Goal: Task Accomplishment & Management: Use online tool/utility

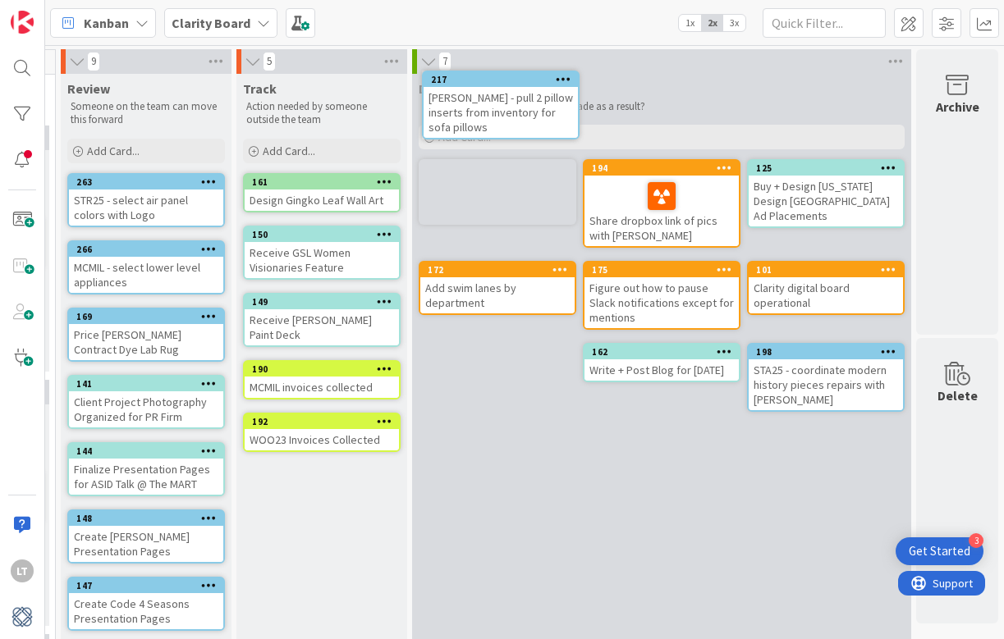
scroll to position [0, 1883]
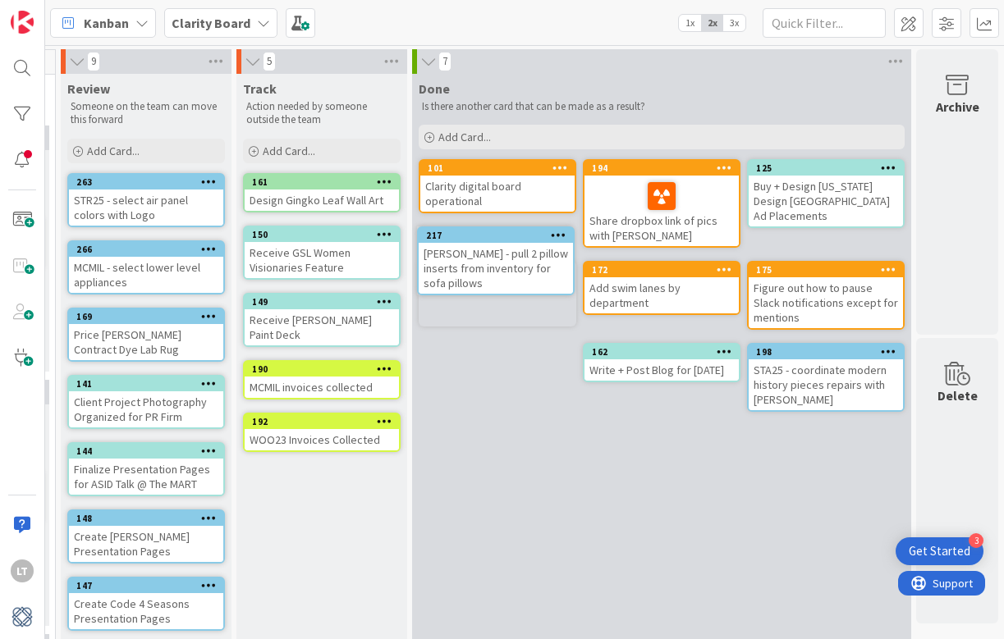
drag, startPoint x: 298, startPoint y: 341, endPoint x: 332, endPoint y: 341, distance: 33.7
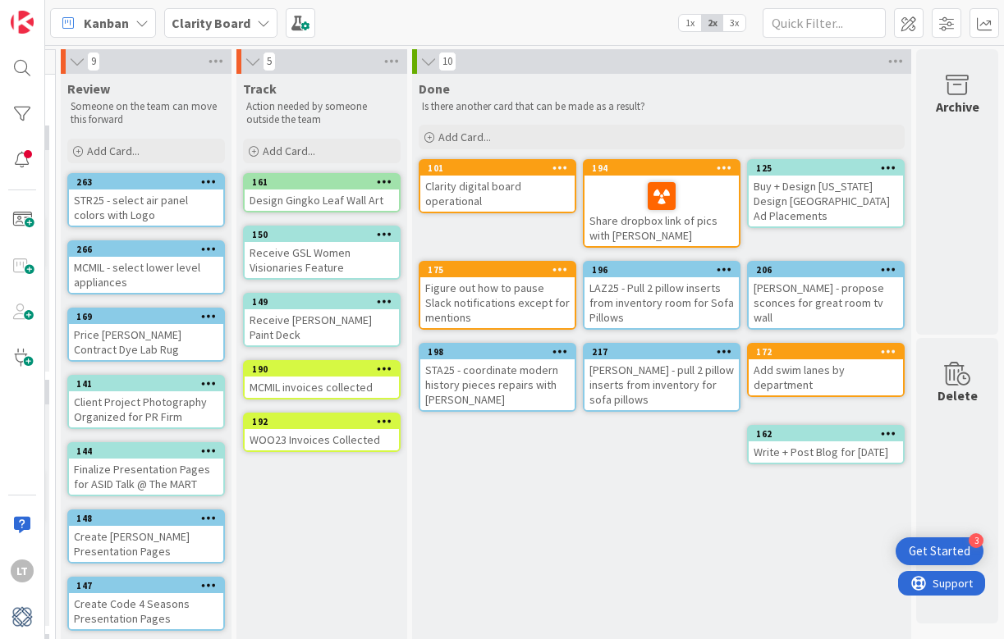
type textarea "x"
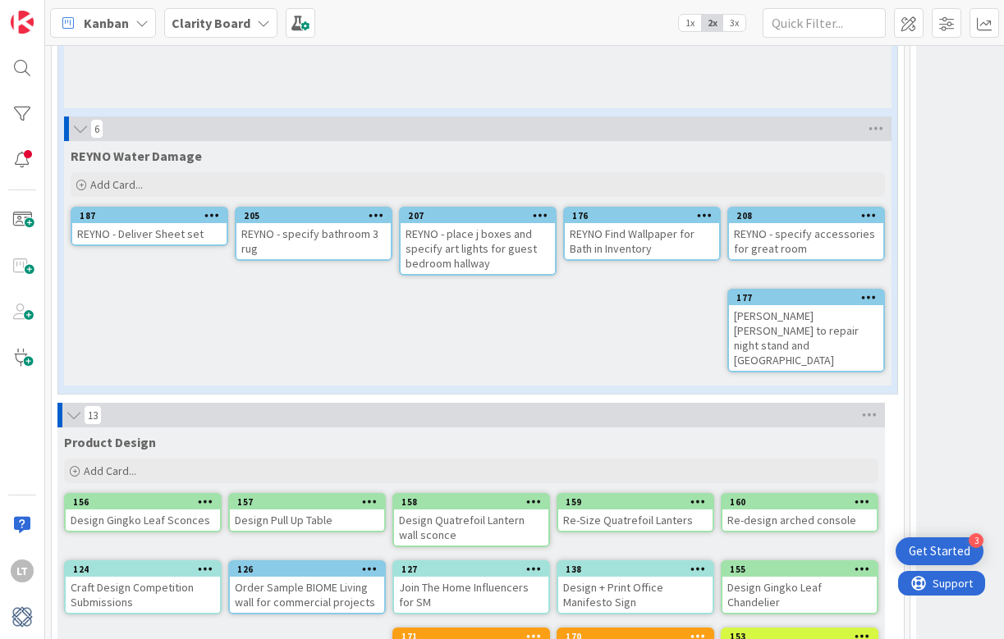
scroll to position [4370, 0]
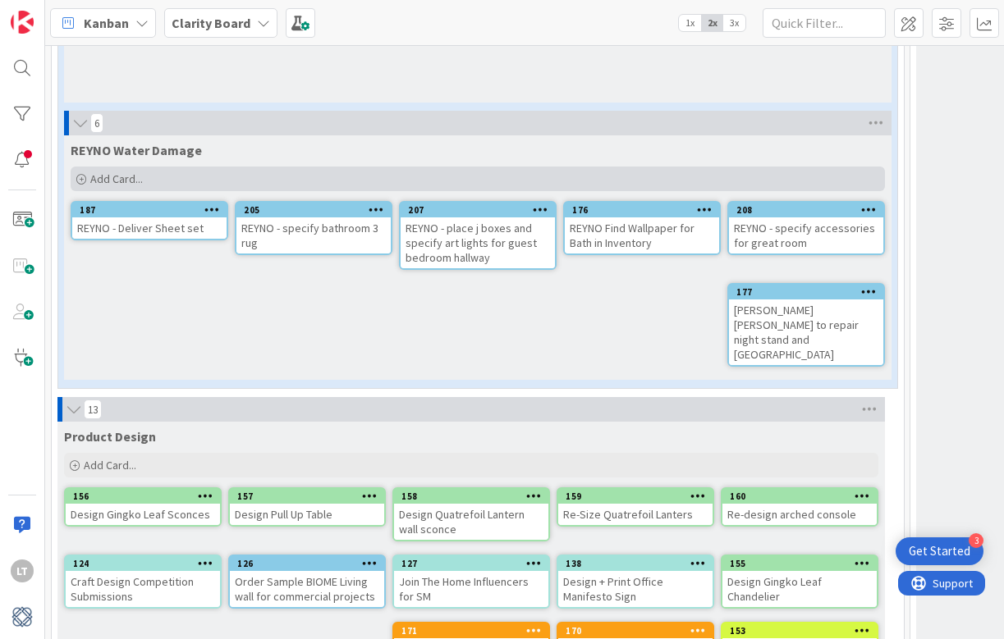
click at [101, 172] on span "Add Card..." at bounding box center [116, 179] width 53 height 15
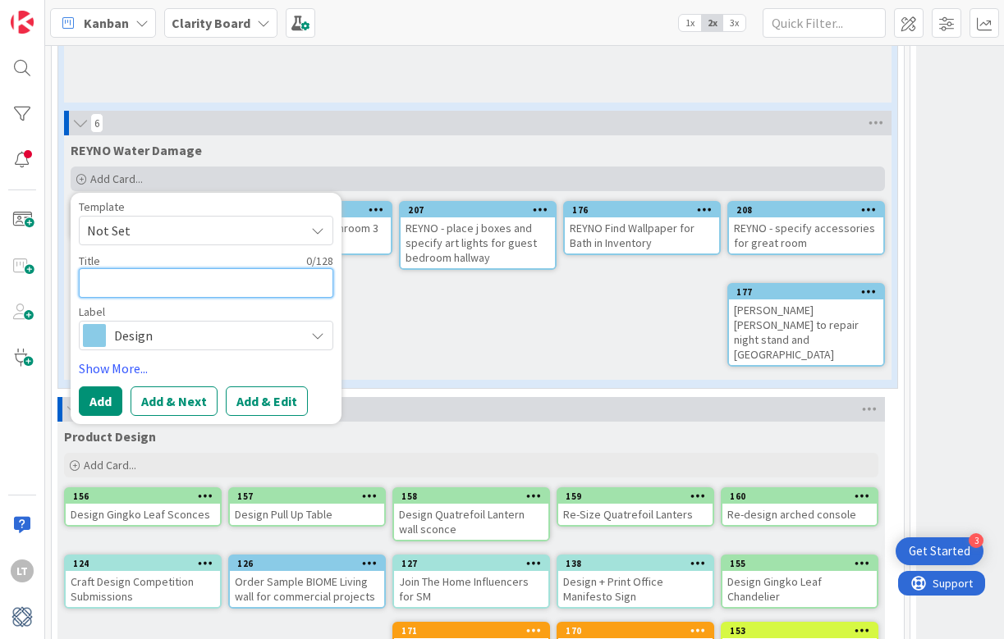
type textarea "R"
type textarea "x"
type textarea "RE"
type textarea "x"
type textarea "REY"
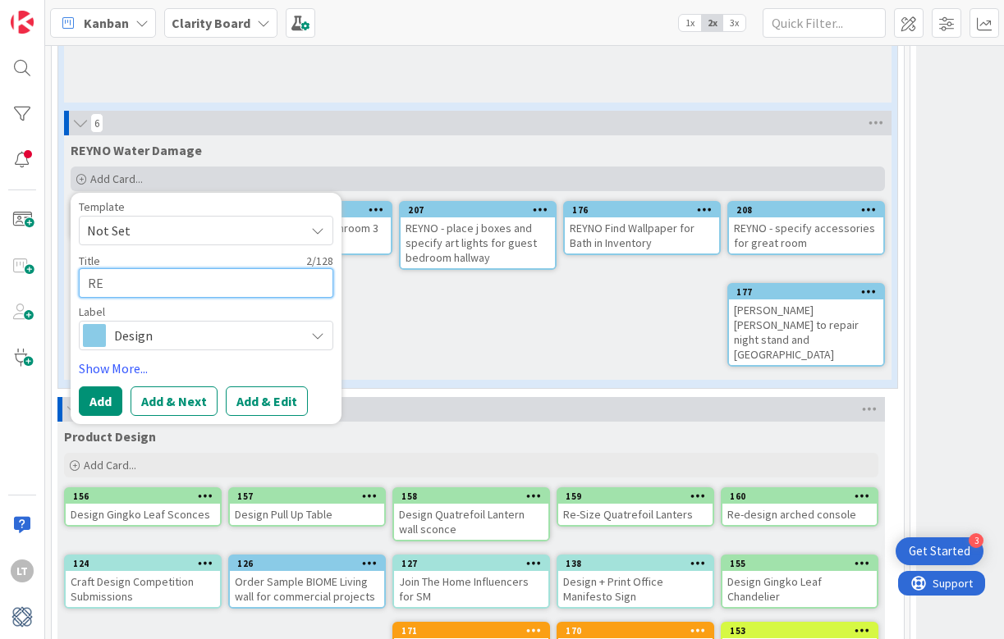
type textarea "x"
type textarea "REYN"
type textarea "x"
type textarea "REYNO"
type textarea "x"
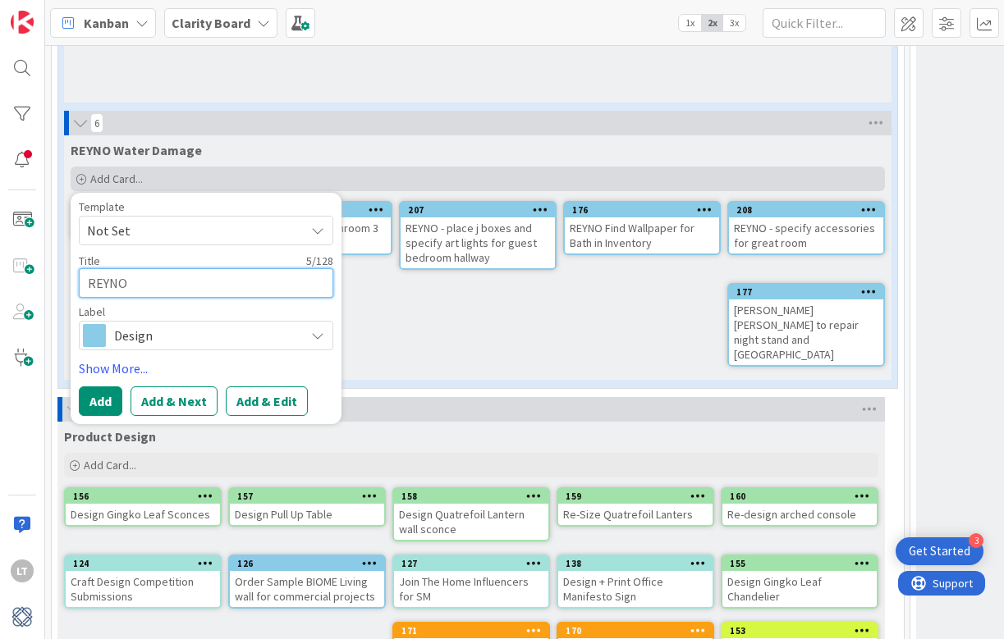
type textarea "REYNO"
type textarea "x"
type textarea "REYNO -"
type textarea "x"
type textarea "REYNO -"
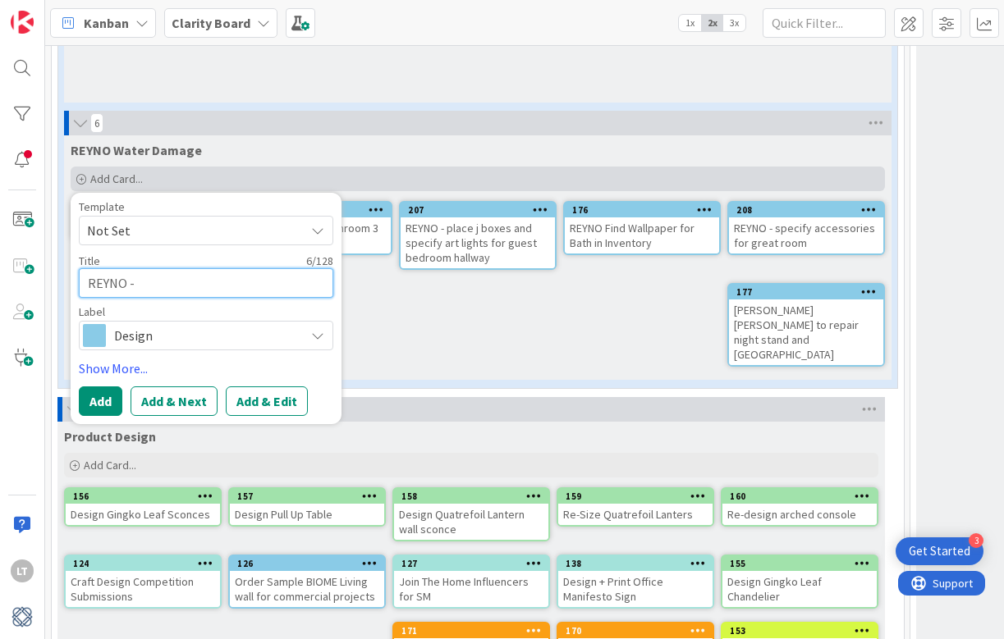
type textarea "x"
type textarea "REYNO - o"
type textarea "x"
type textarea "REYNO - or"
type textarea "x"
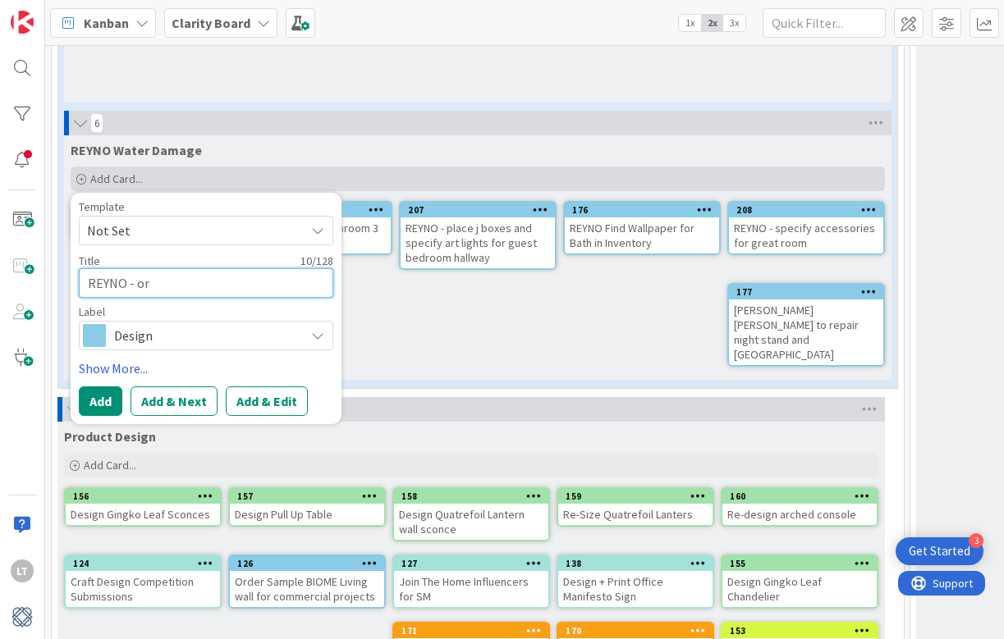
type textarea "REYNO - ord"
type textarea "x"
type textarea "[PERSON_NAME]"
type textarea "x"
type textarea "REYNO - order"
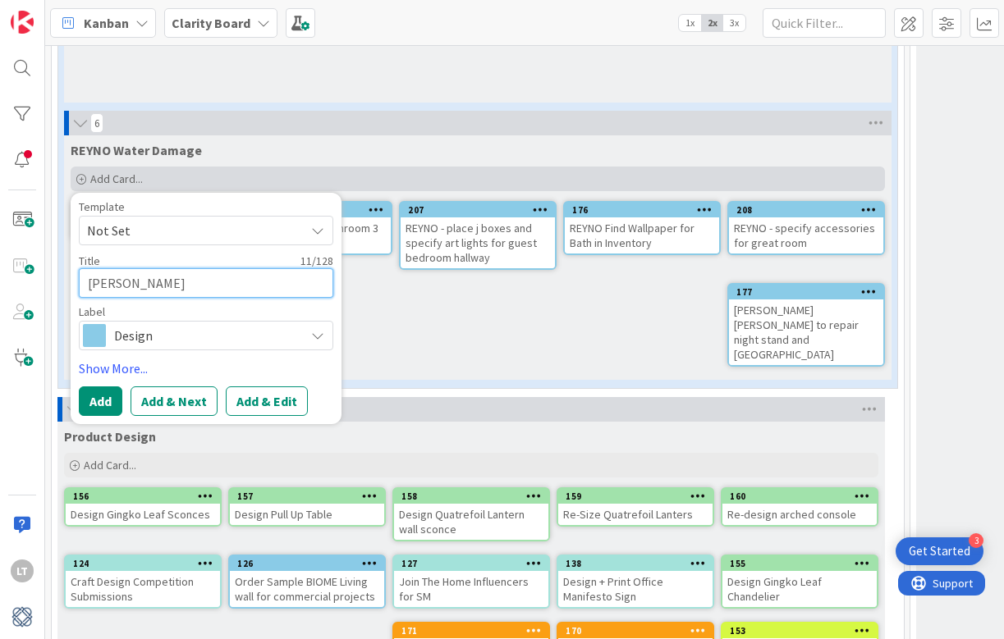
type textarea "x"
type textarea "REYNO - order"
type textarea "x"
type textarea "REYNO - order s"
type textarea "x"
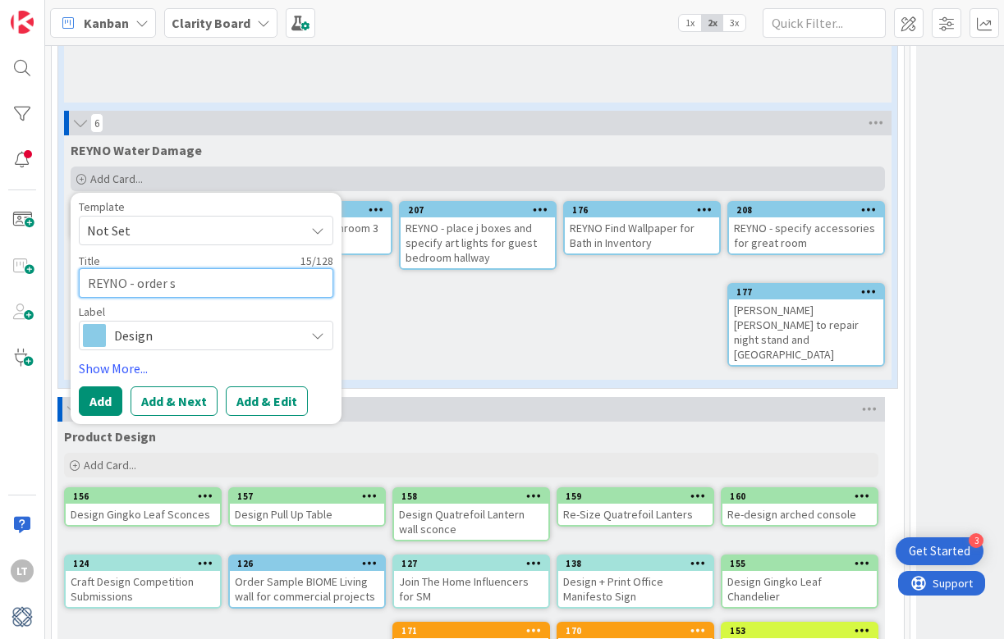
type textarea "REYNO - order sc"
type textarea "x"
type textarea "REYNO - order sco"
type textarea "x"
type textarea "REYNO - order scon"
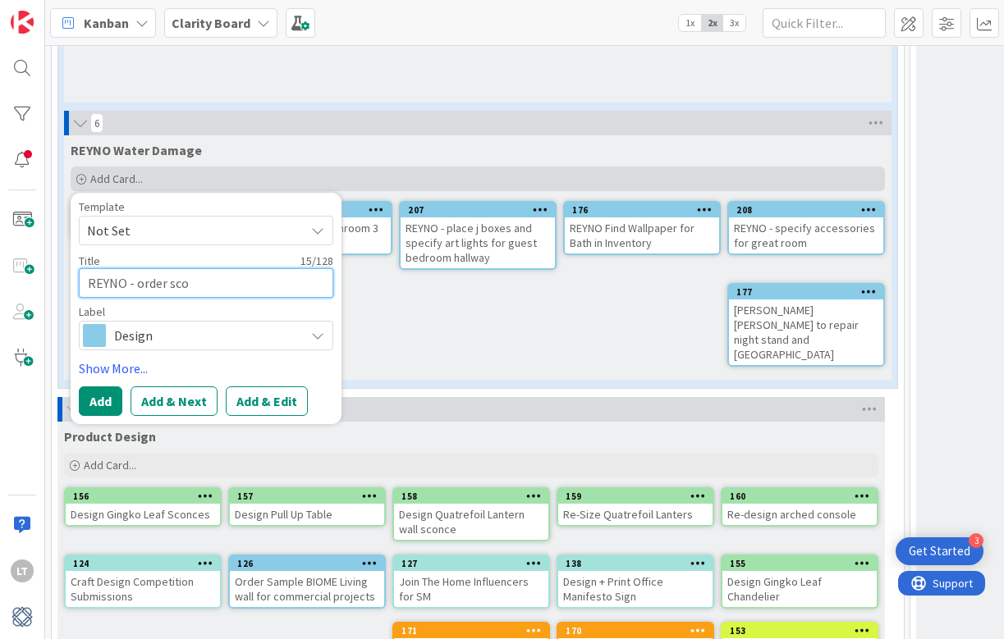
type textarea "x"
type textarea "REYNO - order sconc"
type textarea "x"
type textarea "REYNO - order sconce"
type textarea "x"
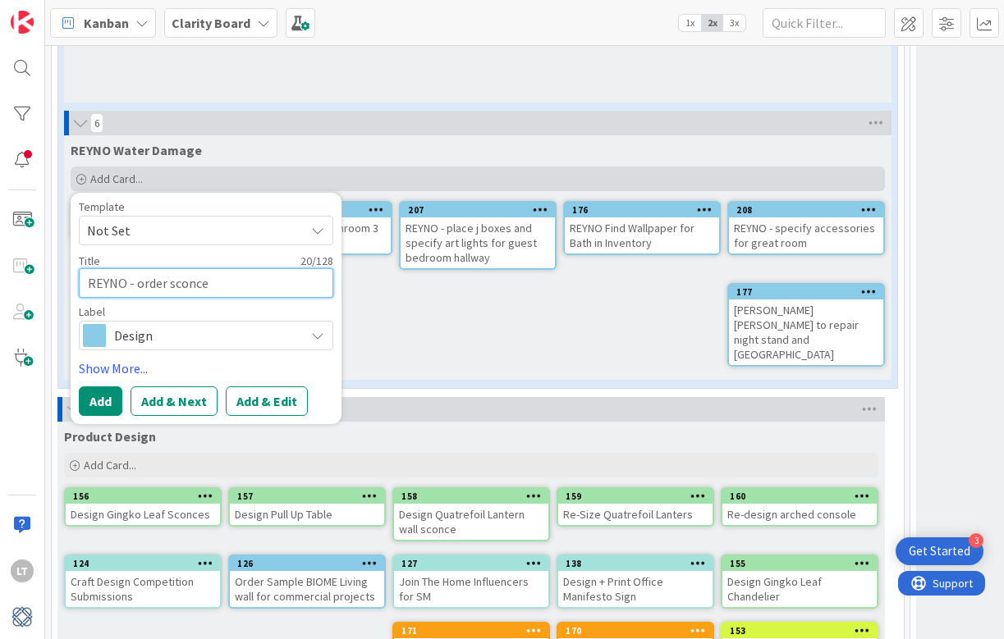
type textarea "REYNO - order sconces"
type textarea "x"
type textarea "REYNO - order sconces"
type textarea "x"
type textarea "REYNO - order sconces f"
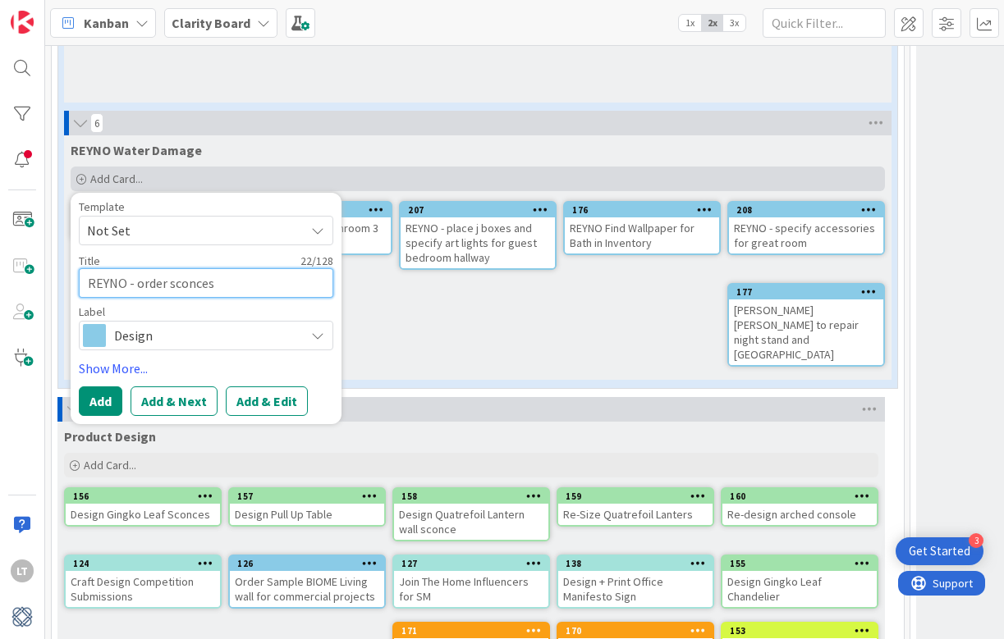
type textarea "x"
type textarea "REYNO - order sconces fo"
type textarea "x"
type textarea "REYNO - order sconces for"
type textarea "x"
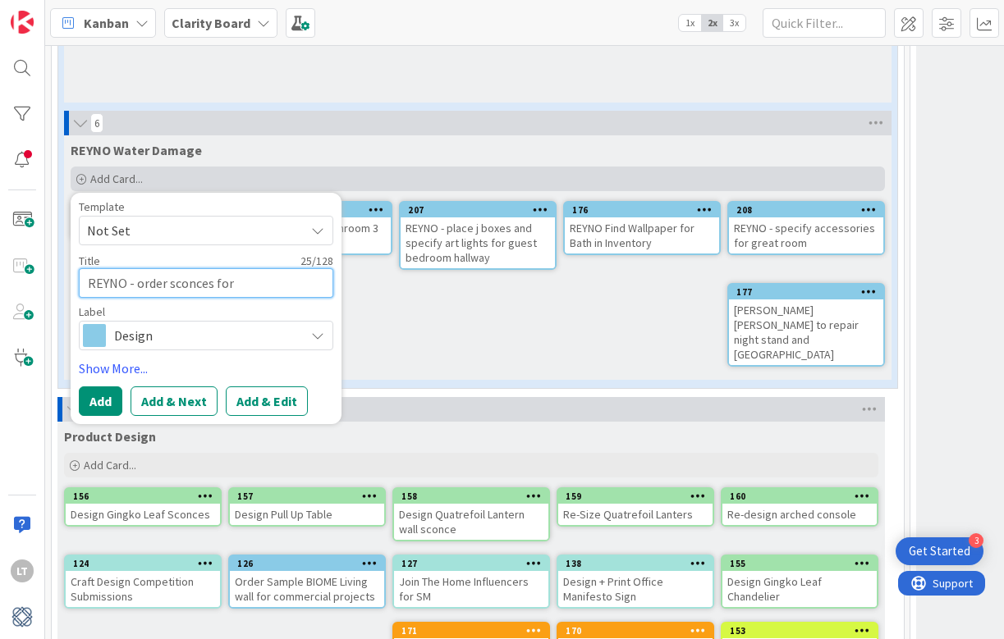
type textarea "REYNO - order sconces for"
type textarea "x"
type textarea "REYNO - order sconces for G"
type textarea "x"
type textarea "REYNO - order sconces for Gr"
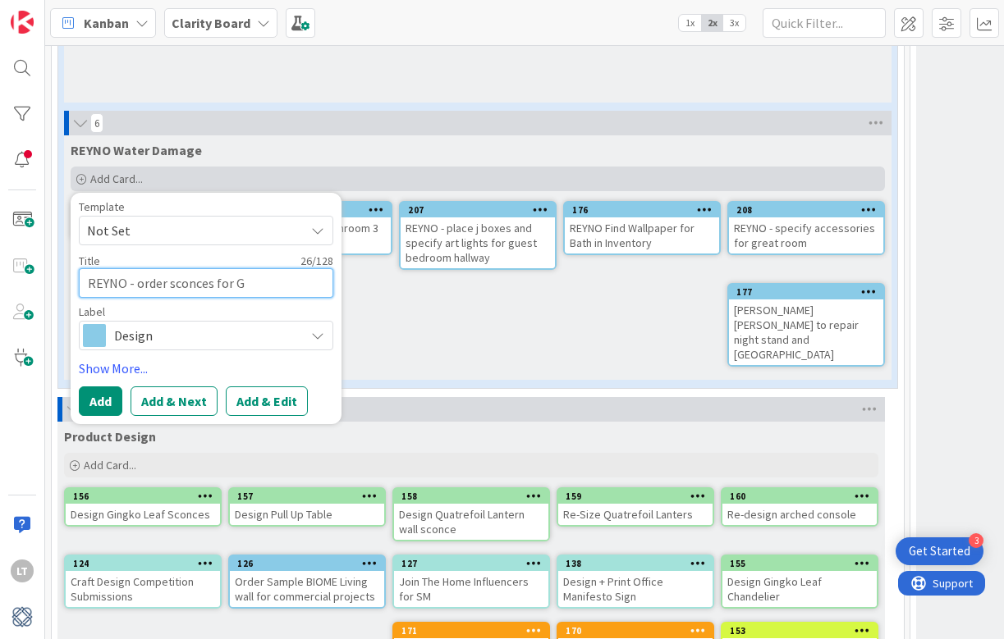
type textarea "x"
type textarea "REYNO - order sconces for Gre"
type textarea "x"
type textarea "REYNO - order sconces for Grea"
type textarea "x"
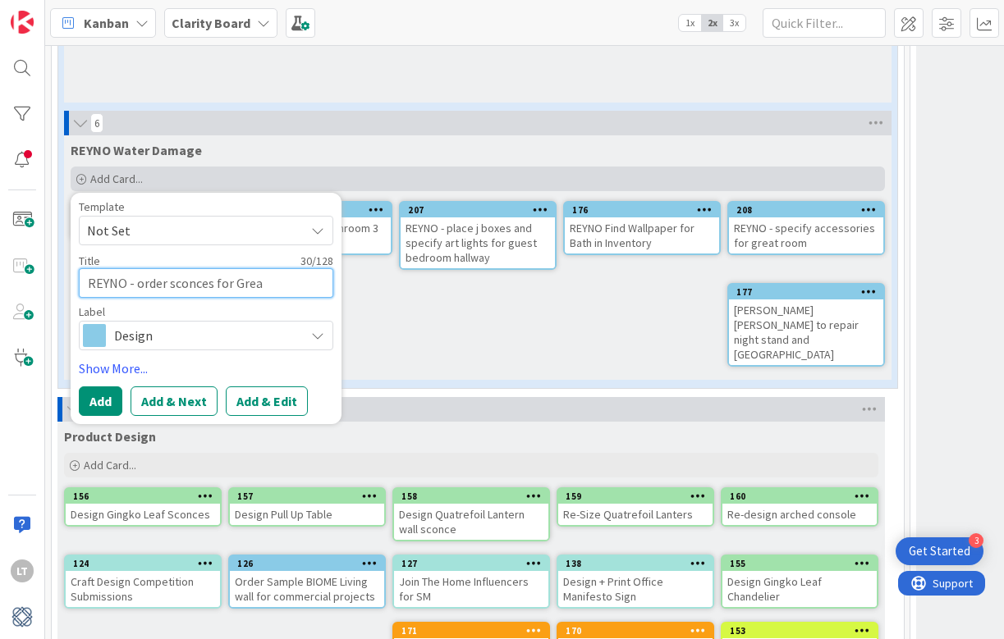
type textarea "REYNO - order sconces for Great"
type textarea "x"
type textarea "REYNO - order sconces for Greatn"
type textarea "x"
type textarea "REYNO - order sconces for Greatn"
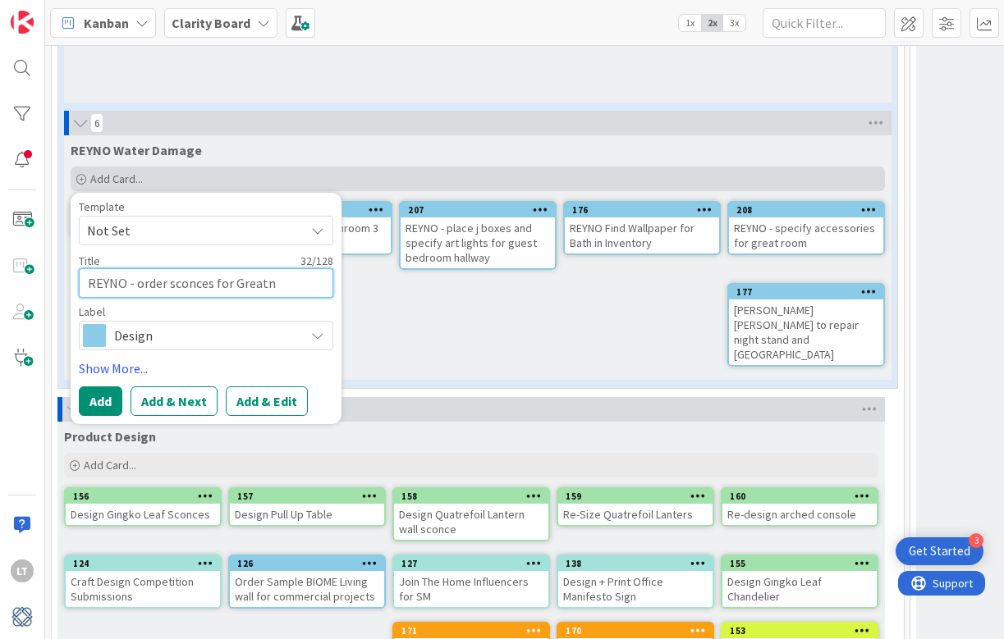
type textarea "x"
type textarea "REYNO - order sconces for Greatn"
type textarea "x"
type textarea "REYNO - order sconces for Great"
type textarea "x"
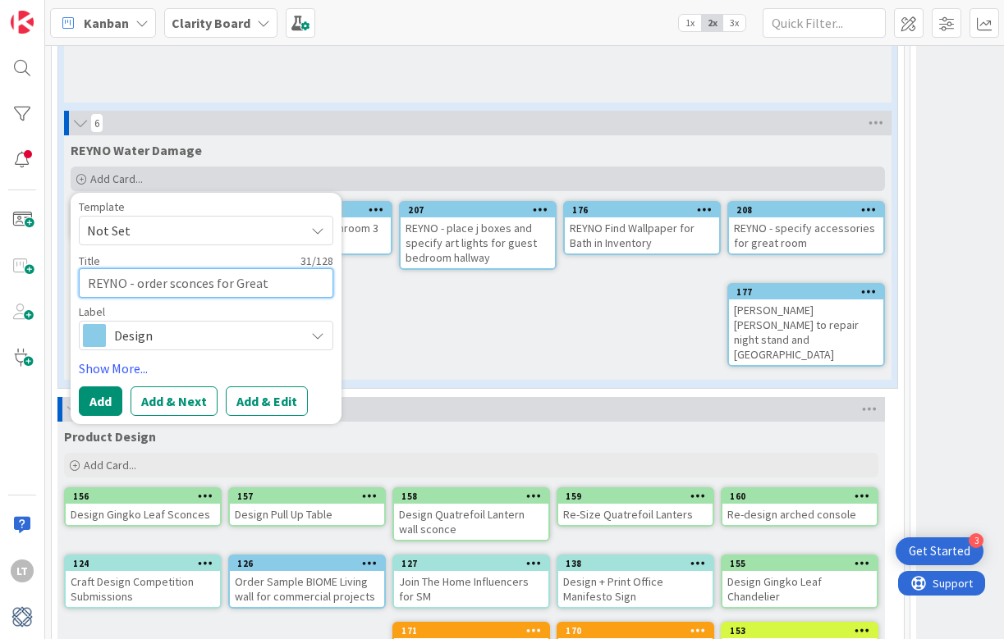
type textarea "REYNO - order sconces for Great"
type textarea "x"
type textarea "REYNO - order sconces for Great R"
type textarea "x"
type textarea "REYNO - order sconces for Great Ro"
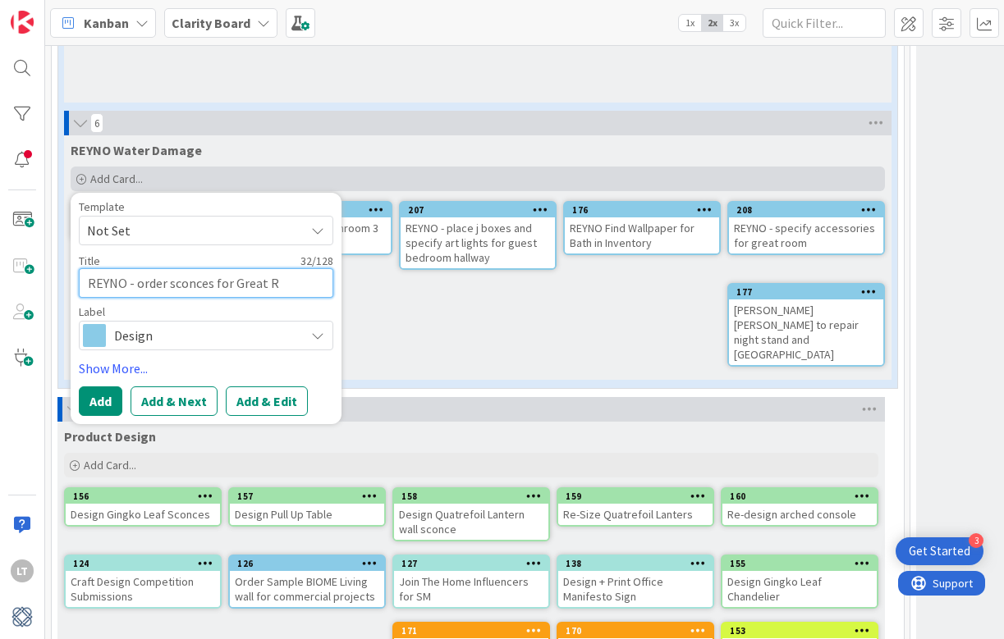
type textarea "x"
type textarea "REYNO - order sconces for Great Roo"
type textarea "x"
type textarea "REYNO - order sconces for Great Room"
type textarea "x"
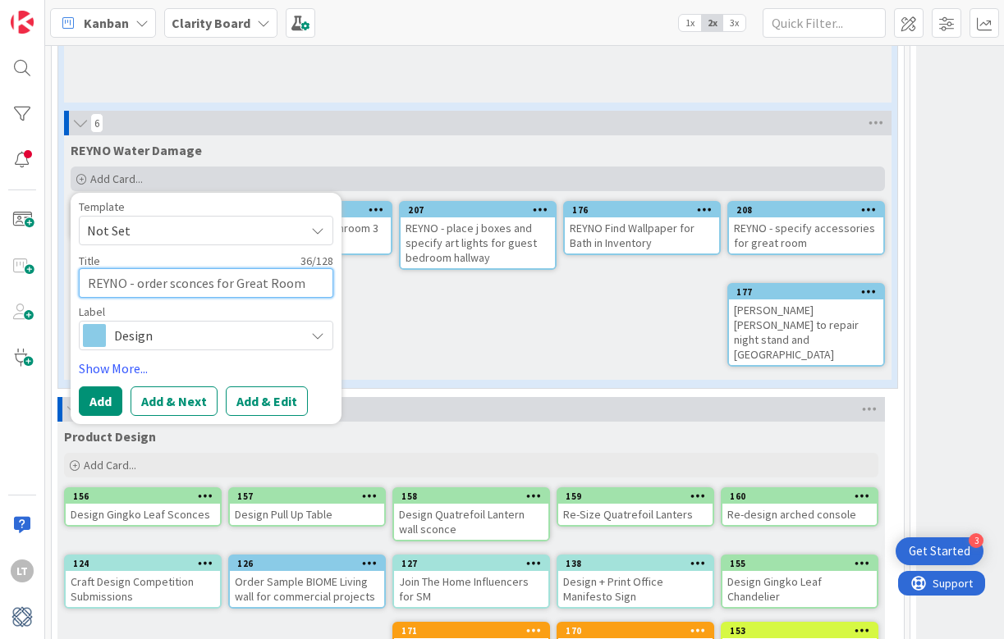
type textarea "REYNO - order sconces for Great Room"
type textarea "x"
type textarea "REYNO - order sconces for Great Room w"
type textarea "x"
type textarea "REYNO - order sconces for Great Room wh"
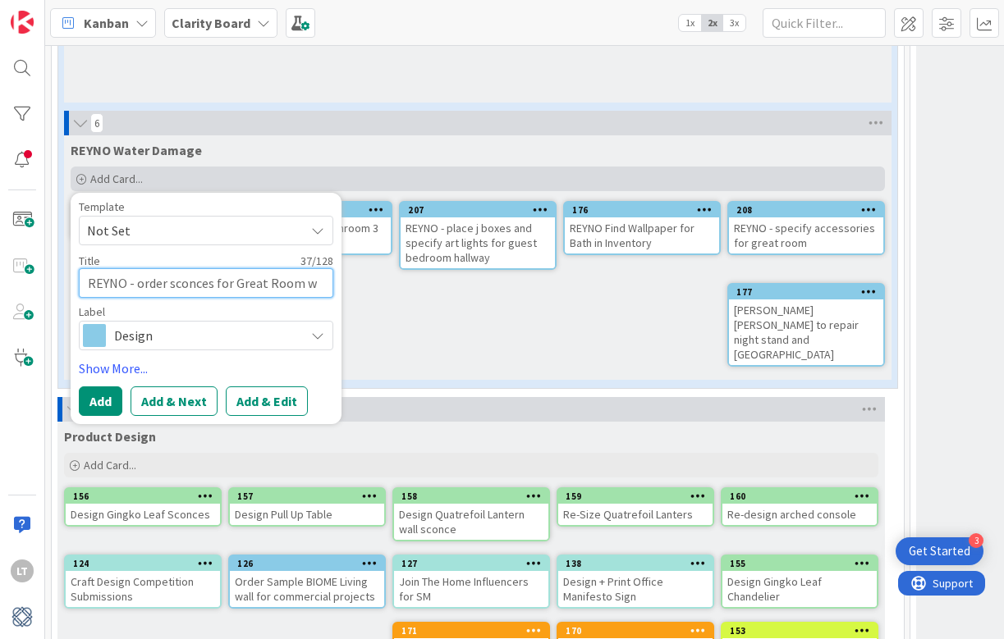
type textarea "x"
type textarea "REYNO - order sconces for Great Room whe"
type textarea "x"
type textarea "REYNO - order sconces for Great Room when"
type textarea "x"
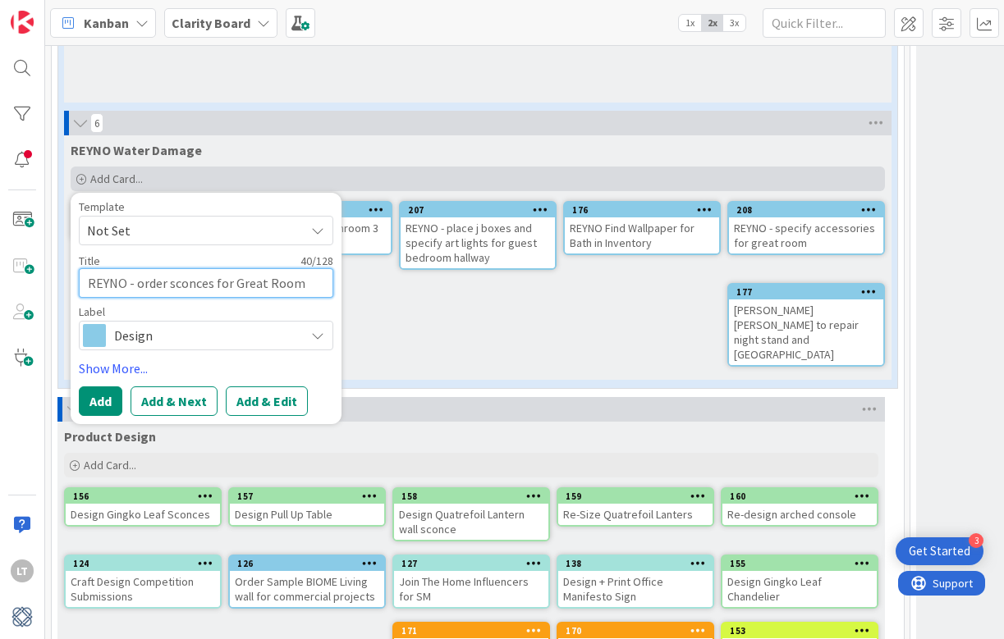
type textarea "REYNO - order sconces for Great Room when"
type textarea "x"
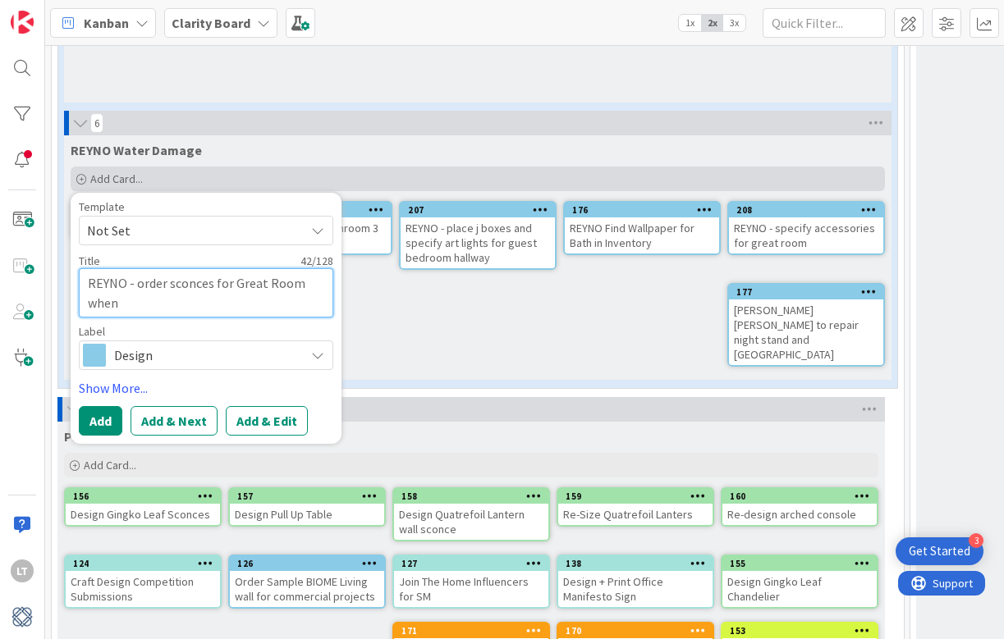
type textarea "REYNO - order sconces for Great Room when a"
type textarea "x"
type textarea "REYNO - order sconces for Great Room when ap"
type textarea "x"
type textarea "REYNO - order sconces for Great Room when app"
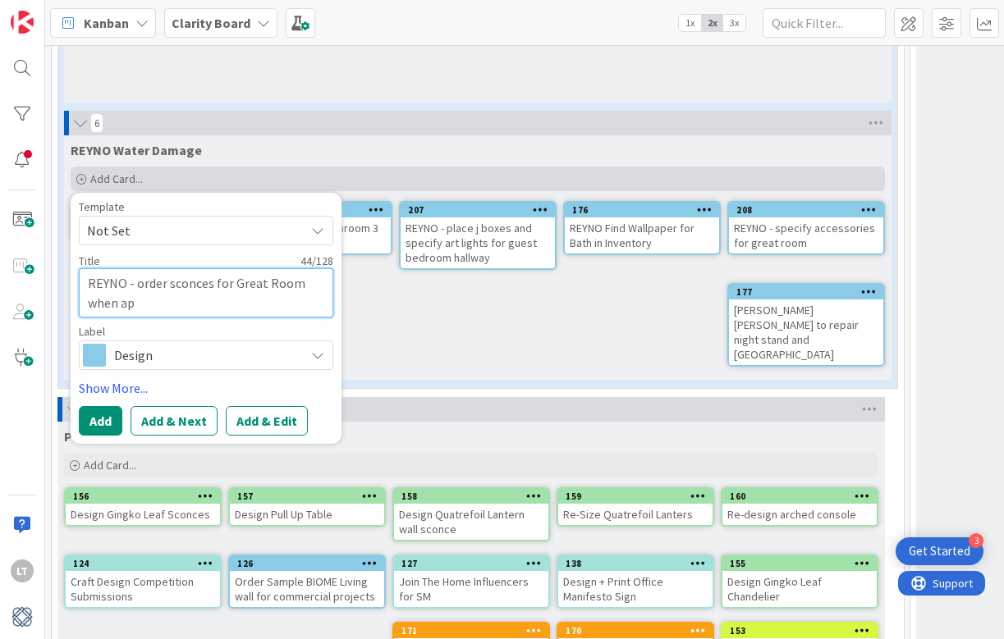
type textarea "x"
type textarea "REYNO - order sconces for Great Room when appr"
type textarea "x"
type textarea "REYNO - order sconces for Great Room when appro"
type textarea "x"
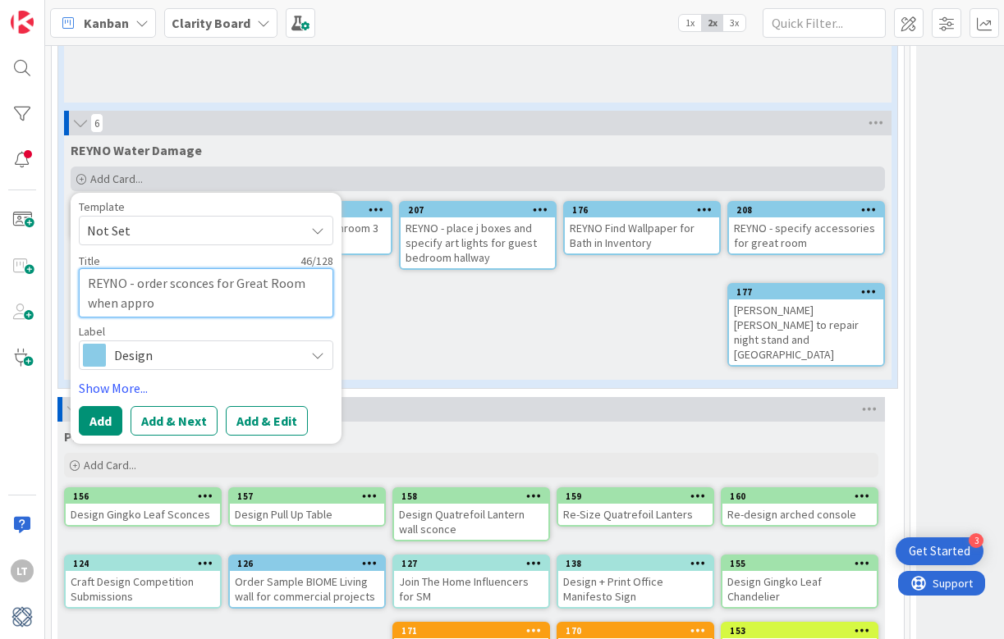
type textarea "REYNO - order sconces for Great Room when approv"
type textarea "x"
type textarea "REYNO - order sconces for Great Room when approve"
type textarea "x"
type textarea "REYNO - order sconces for Great Room when approves"
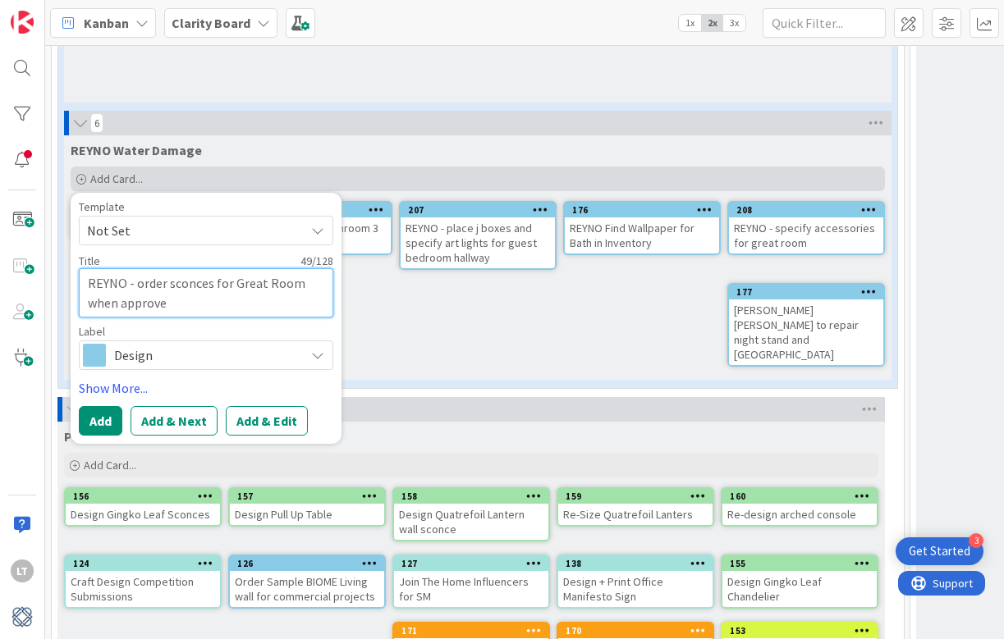
type textarea "x"
type textarea "REYNO - order sconces for Great Room when approve"
type textarea "x"
type textarea "REYNO - order sconces for Great Room when approved"
type textarea "x"
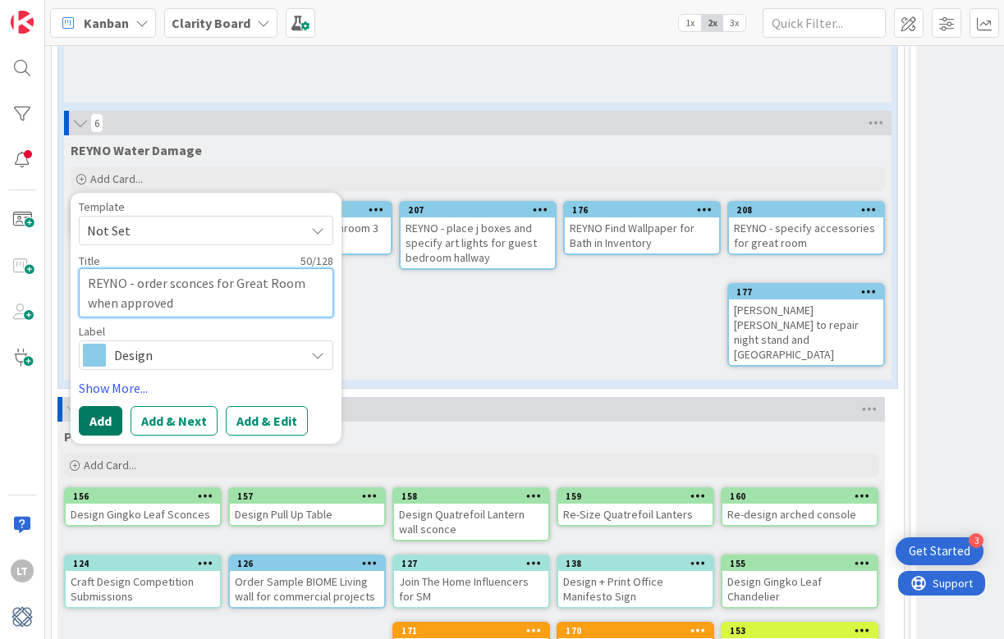
type textarea "REYNO - order sconces for Great Room when approved"
click at [103, 406] on button "Add" at bounding box center [101, 421] width 44 height 30
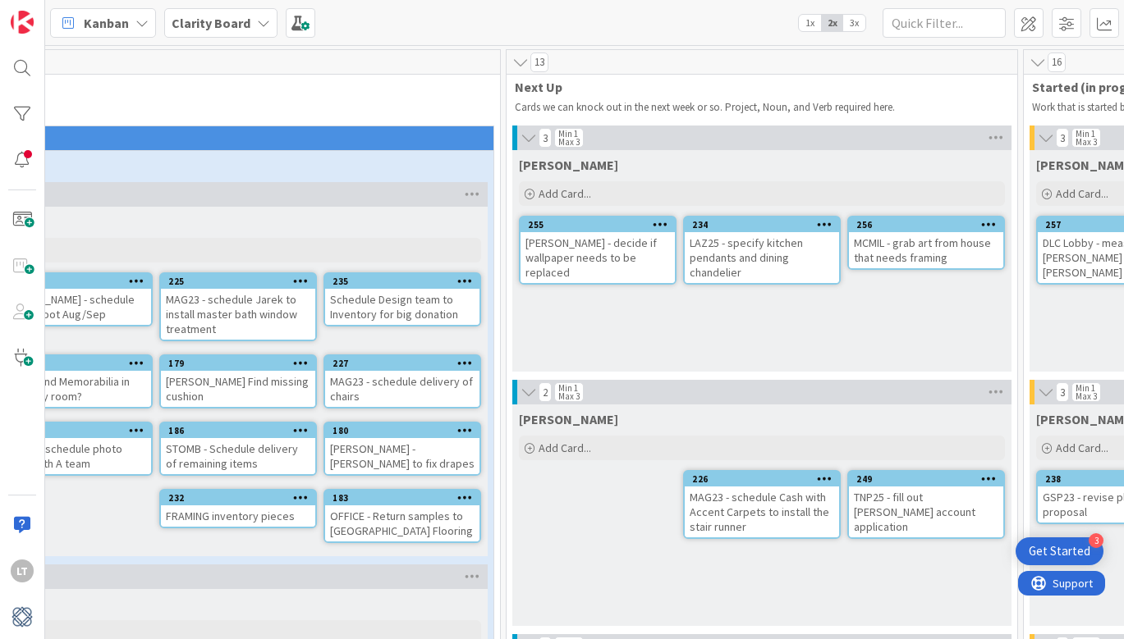
scroll to position [0, 387]
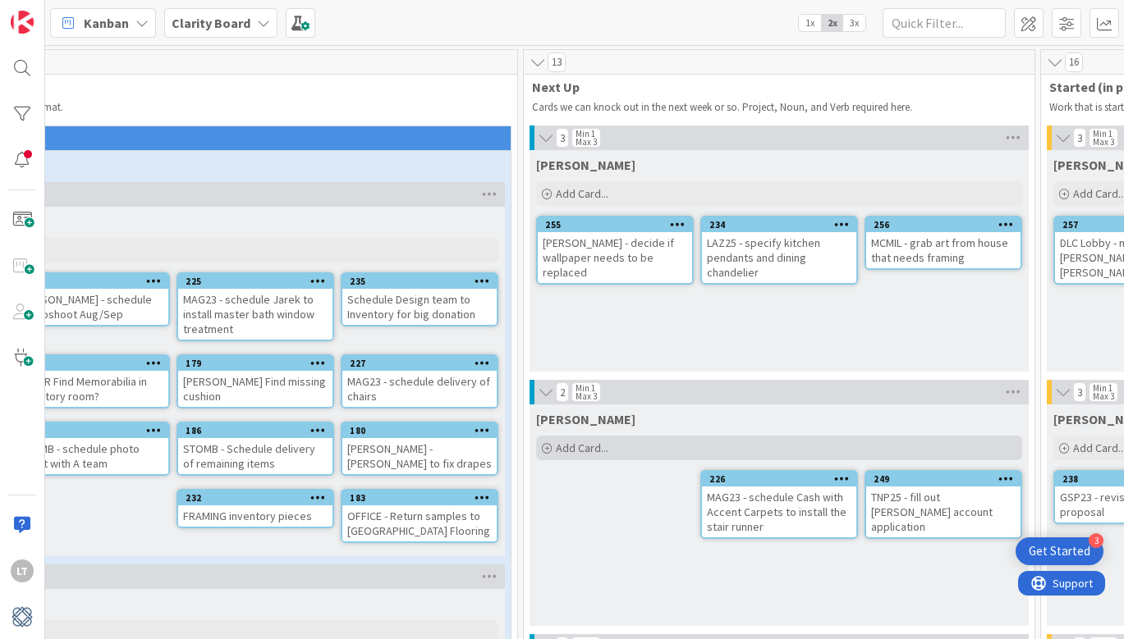
click at [584, 450] on span "Add Card..." at bounding box center [582, 448] width 53 height 15
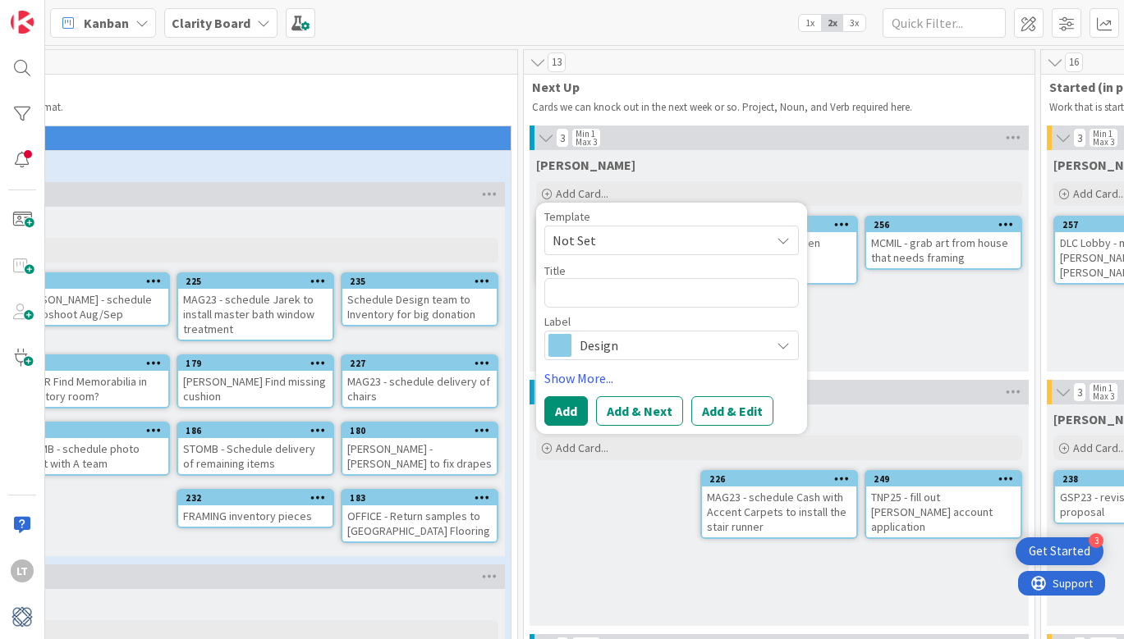
type textarea "x"
type textarea "#"
type textarea "x"
type textarea "##"
type textarea "x"
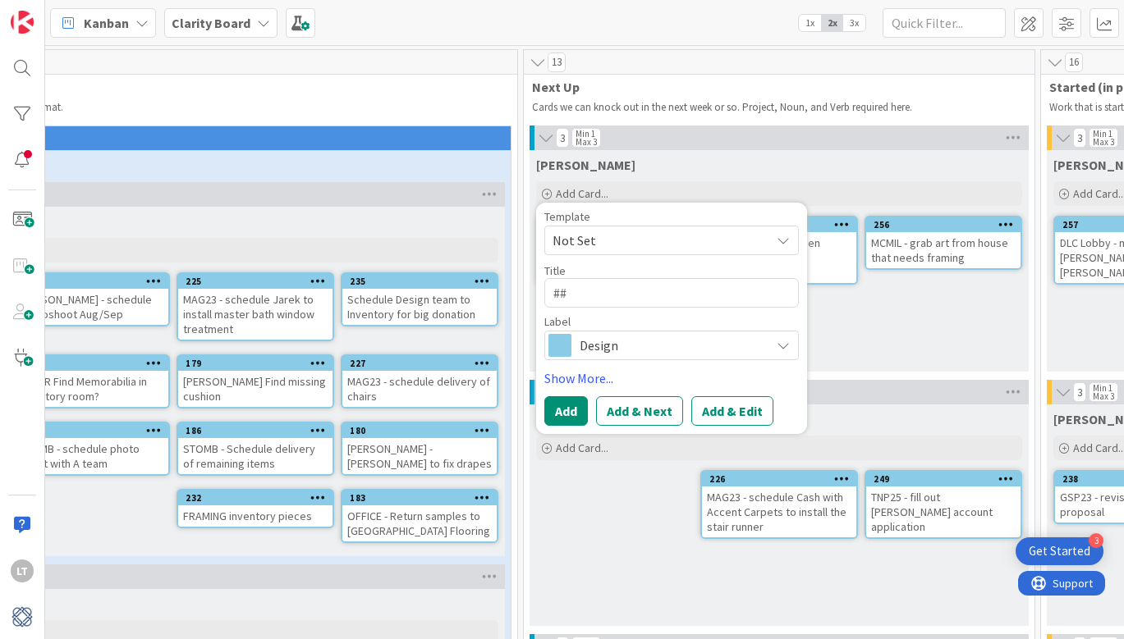
type textarea "#"
type textarea "x"
type textarea "C"
type textarea "x"
type textarea "CO"
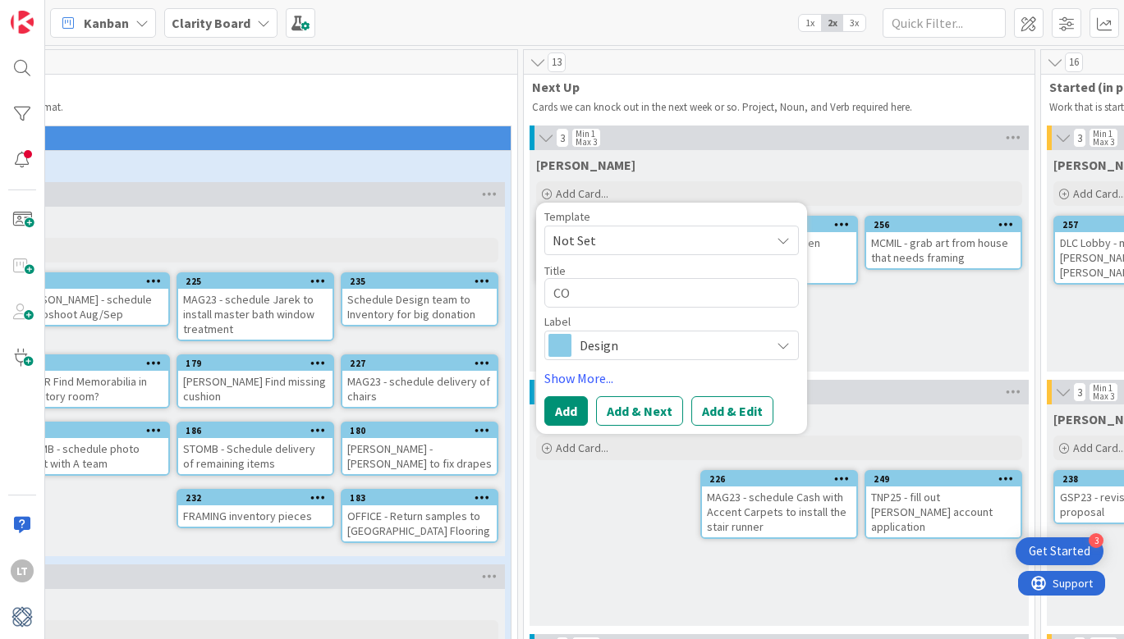
type textarea "x"
type textarea "COD"
type textarea "x"
type textarea "COD2"
type textarea "x"
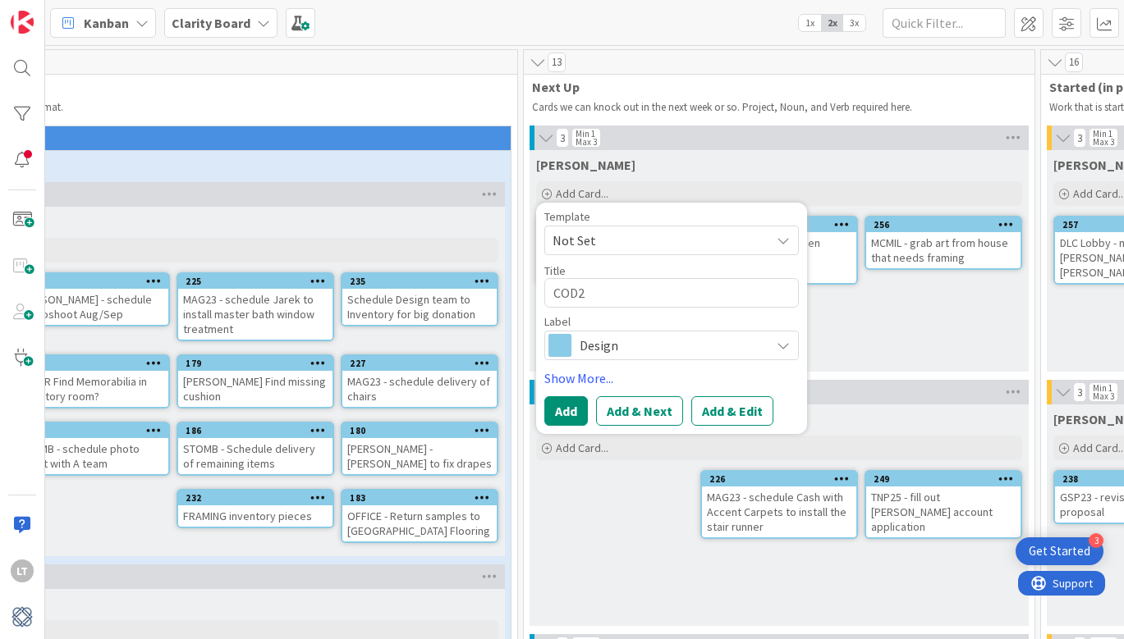
type textarea "COD25"
type textarea "x"
type textarea "COD25"
type textarea "x"
type textarea "COD25 -"
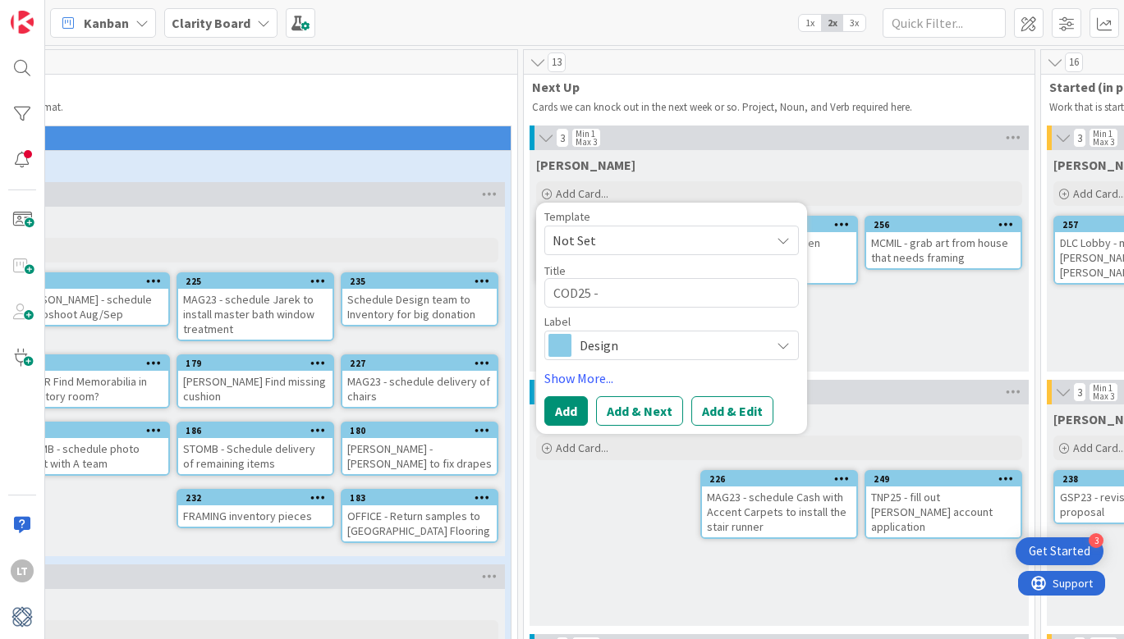
type textarea "x"
type textarea "COD25 -"
type textarea "x"
type textarea "COD25 - F"
type textarea "x"
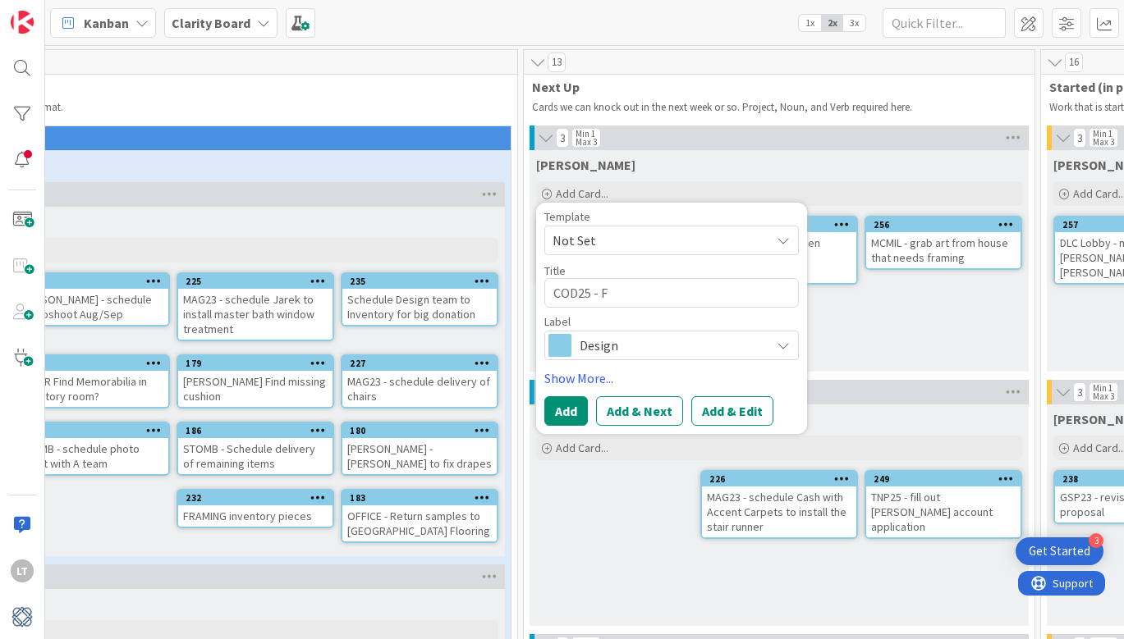
type textarea "COD25 - Fo"
type textarea "x"
type textarea "COD25 - Fol"
type textarea "x"
type textarea "COD25 - Foll"
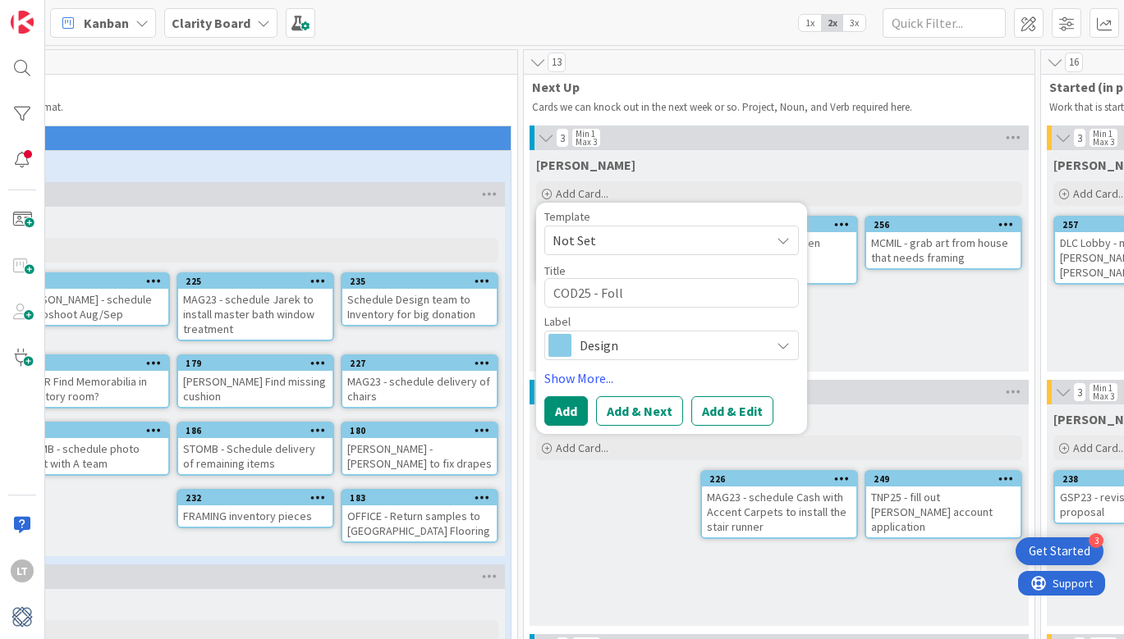
type textarea "x"
type textarea "COD25 - Follo"
type textarea "x"
type textarea "COD25 - Follou"
type textarea "x"
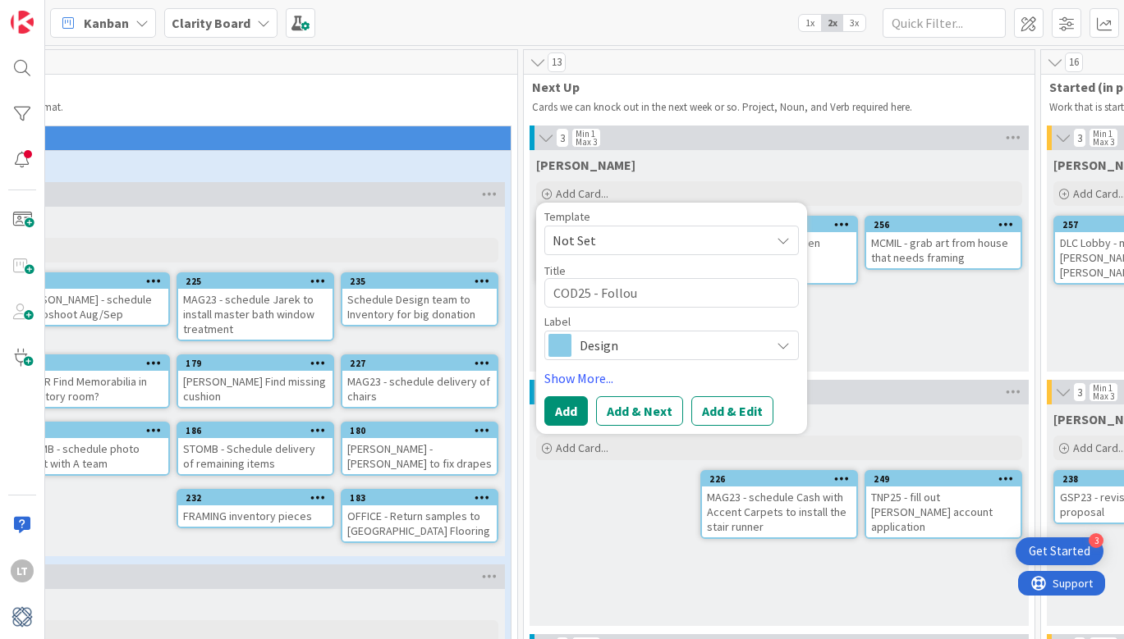
type textarea "COD25 - Follow"
type textarea "x"
type textarea "COD25 - Follow"
type textarea "x"
type textarea "COD25 - Follo"
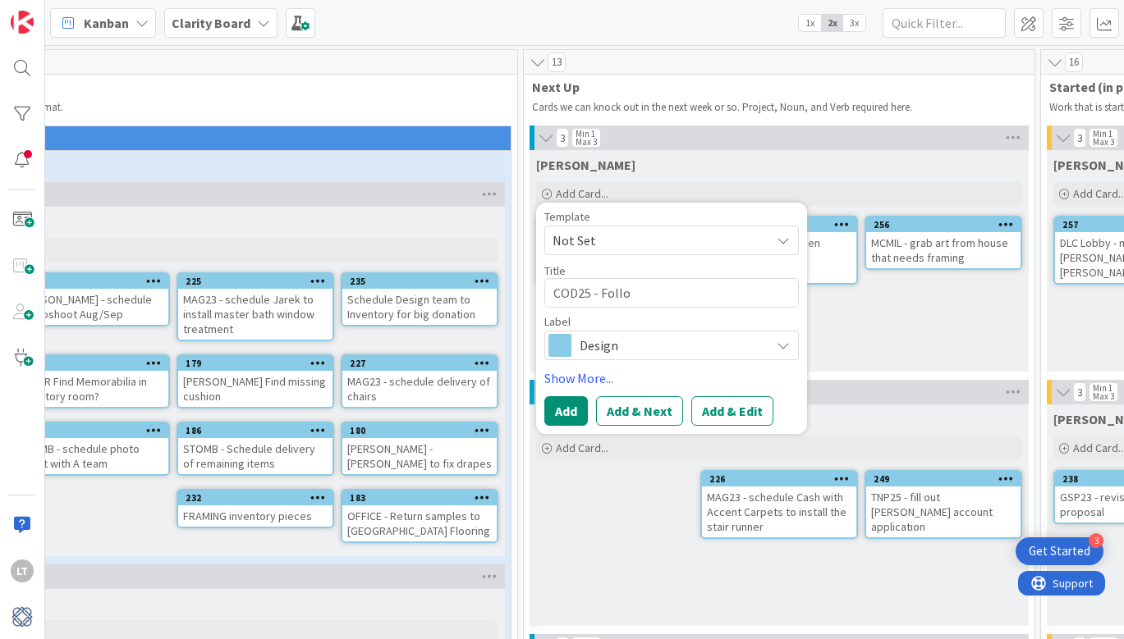
type textarea "x"
type textarea "COD25 - Follow"
type textarea "x"
type textarea "COD25 - Follow"
type textarea "x"
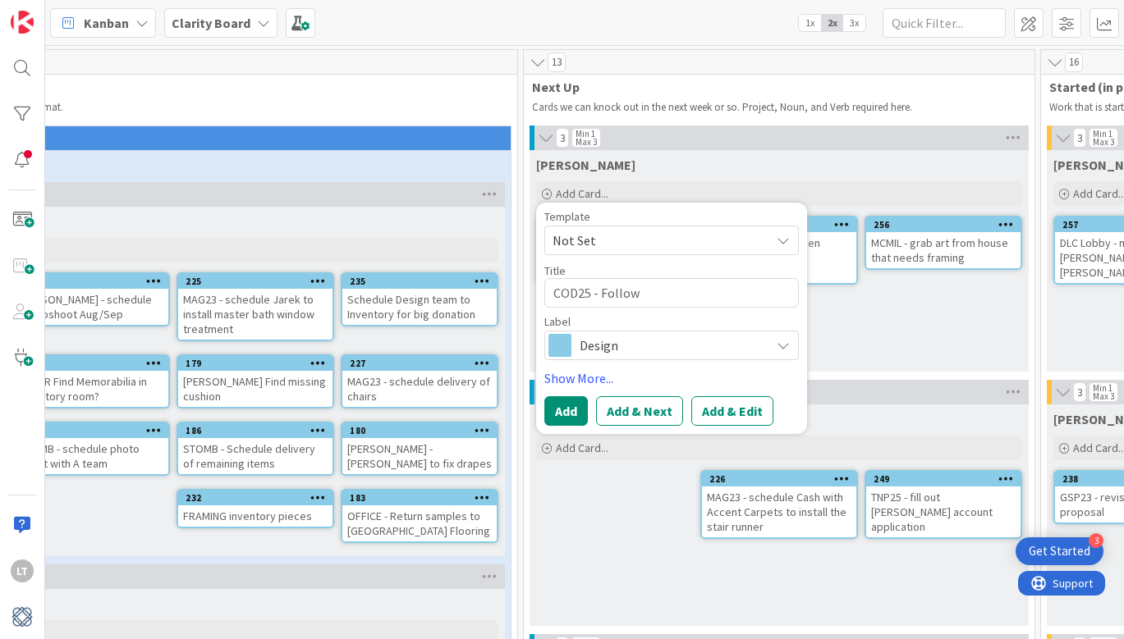
type textarea "COD25 - Follow u"
type textarea "x"
type textarea "COD25 - Follow up"
type textarea "x"
type textarea "COD25 - Follow up"
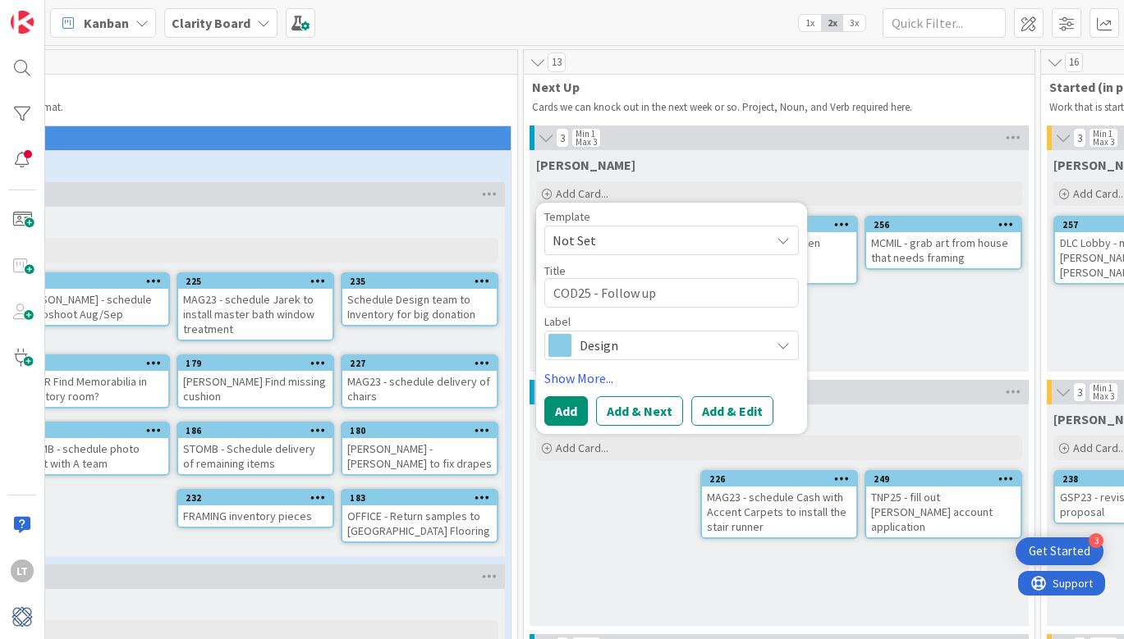
type textarea "x"
type textarea "COD25 - Follow up w"
type textarea "x"
type textarea "COD25 - Follow up wi"
type textarea "x"
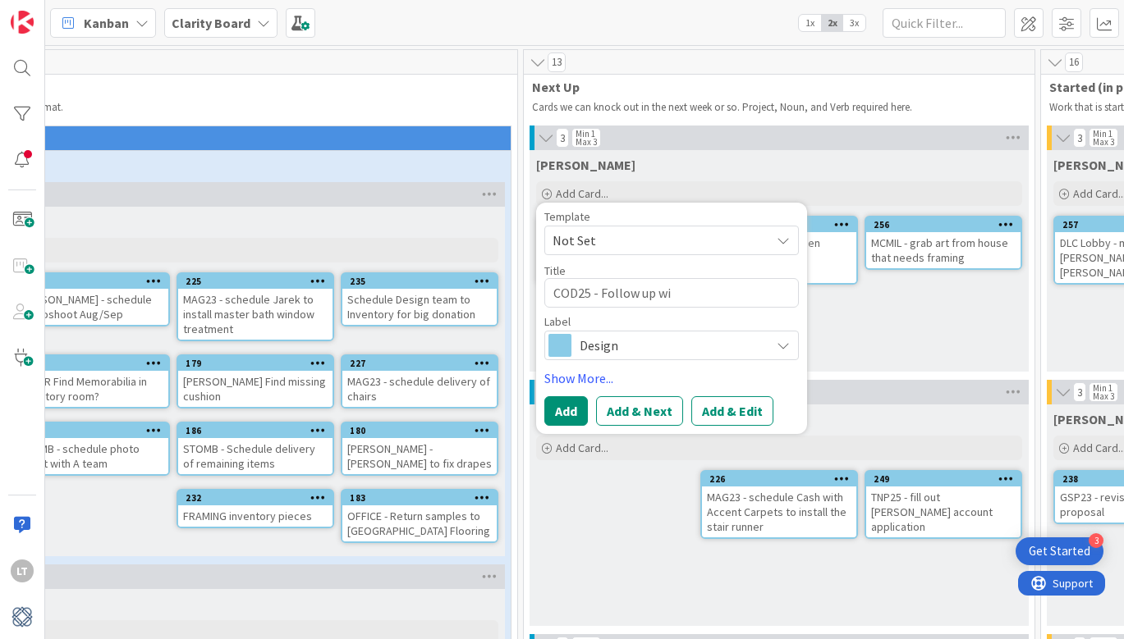
type textarea "COD25 - Follow up wit"
type textarea "x"
type textarea "COD25 - Follow up with"
type textarea "x"
type textarea "COD25 - Follow up with"
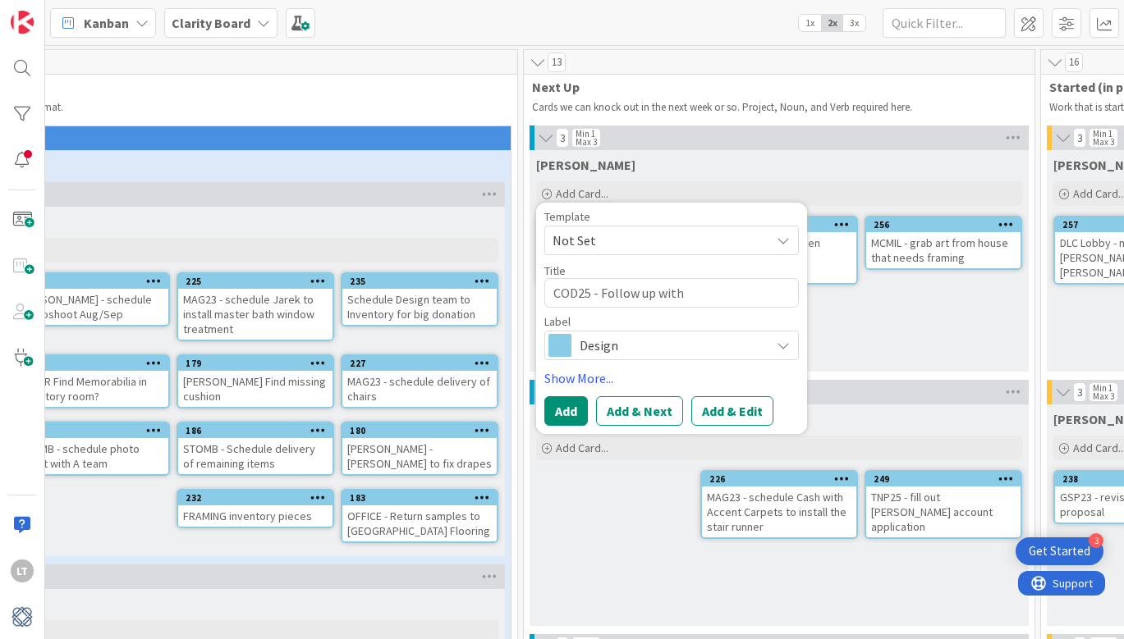
type textarea "x"
type textarea "COD25 - Follow up with S"
type textarea "x"
type textarea "COD25 - Follow up with [PERSON_NAME]"
type textarea "x"
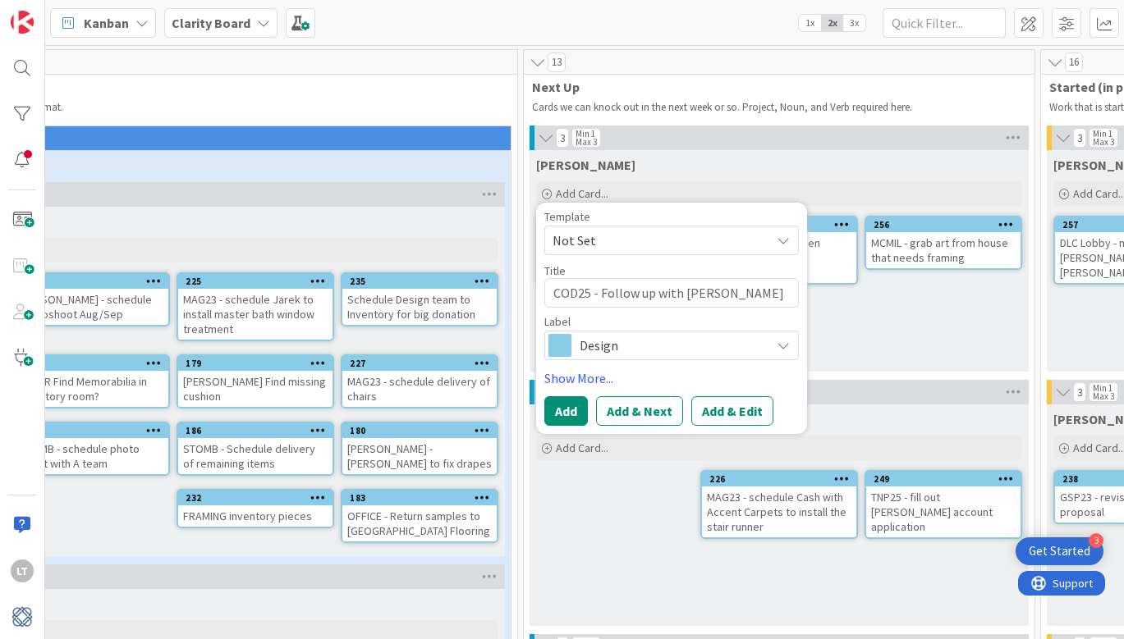
type textarea "COD25 - Follow up with San"
type textarea "x"
type textarea "COD25 - Follow up with Sanm"
type textarea "x"
type textarea "COD25 - Follow up with San"
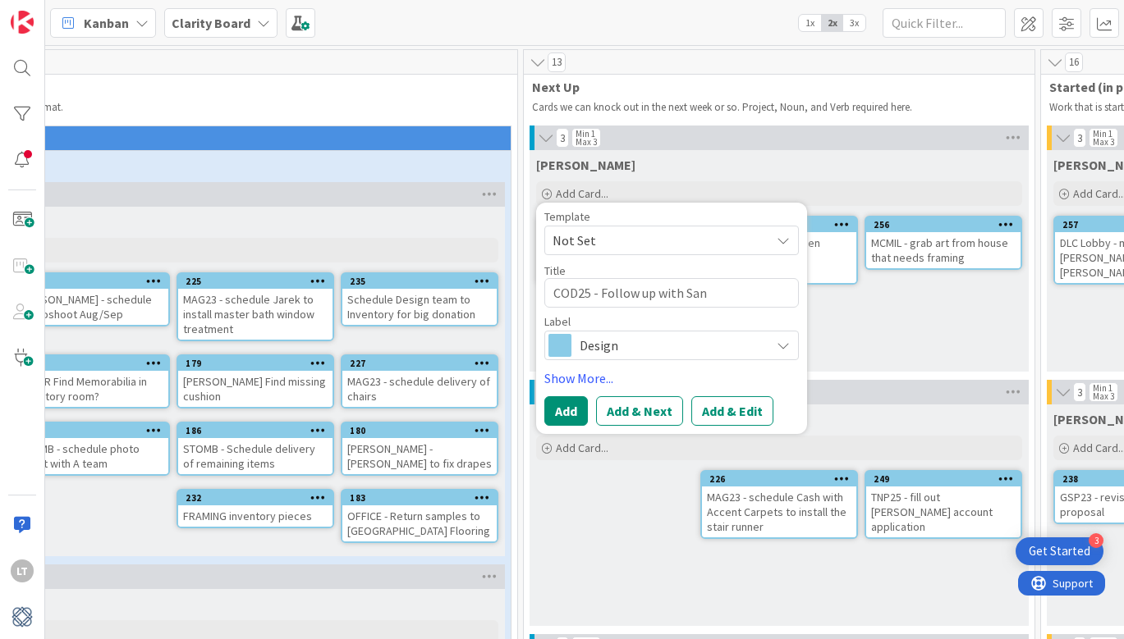
type textarea "x"
type textarea "COD25 - Follow up with [PERSON_NAME]"
type textarea "x"
type textarea "COD25 - Follow up with [PERSON_NAME]"
type textarea "x"
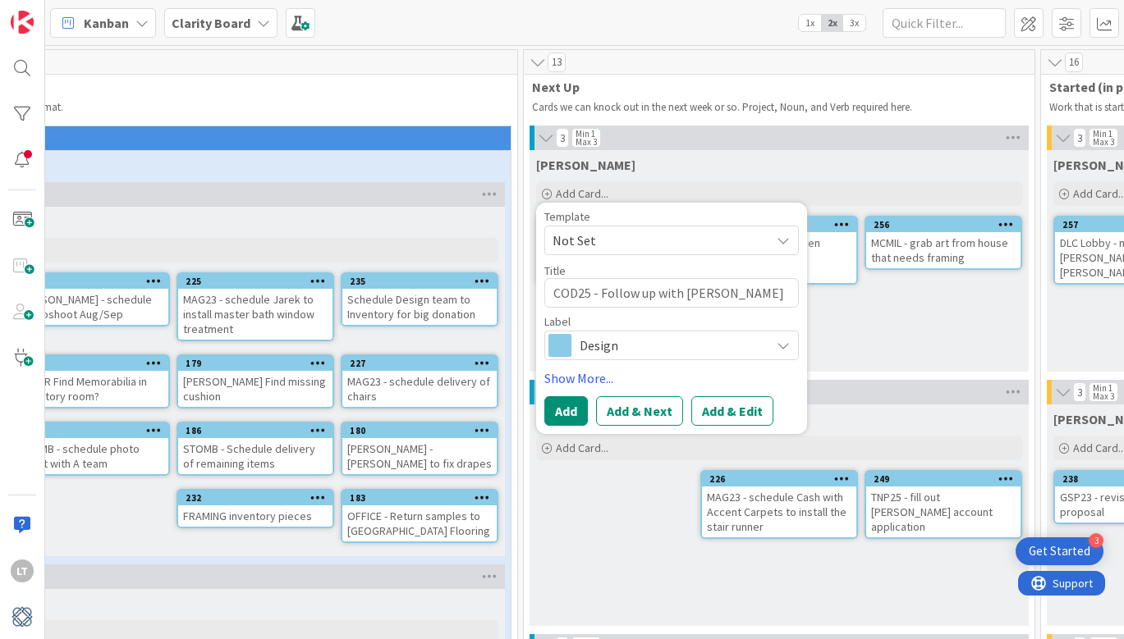
type textarea "COD25 - Follow up with [PERSON_NAME]"
type textarea "x"
type textarea "COD25 - Follow up with [PERSON_NAME]"
type textarea "x"
type textarea "COD25 - Follow up with [PERSON_NAME]"
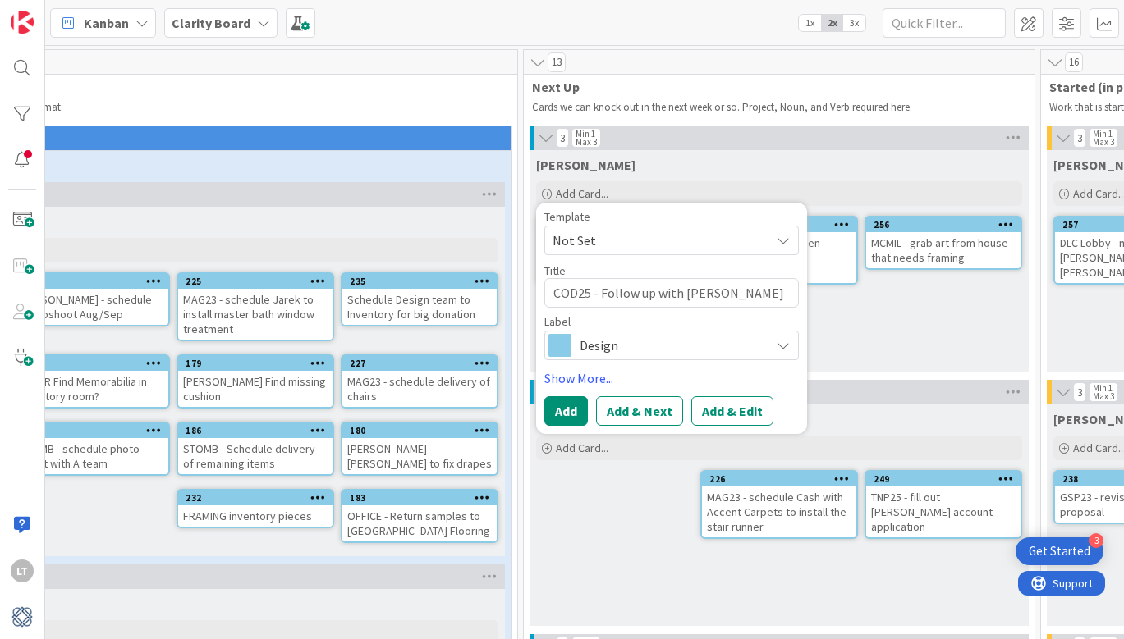
type textarea "x"
type textarea "COD25 - Follow up with [PERSON_NAME]"
type textarea "x"
type textarea "COD25 - Follow up with [PERSON_NAME]"
type textarea "x"
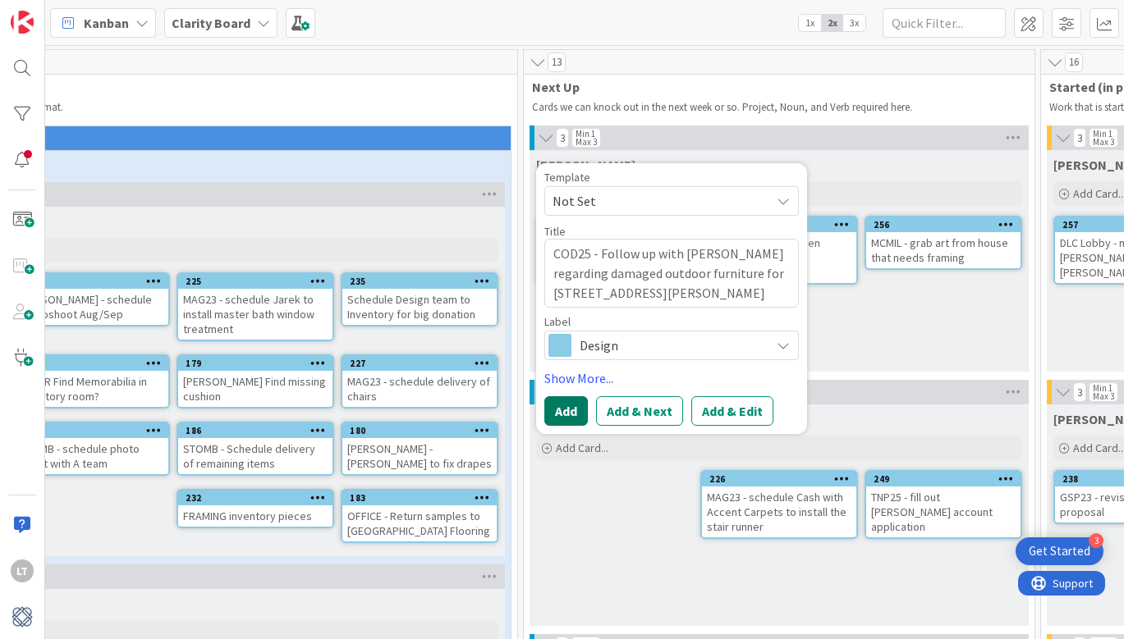
click at [557, 402] on button "Add" at bounding box center [566, 411] width 44 height 30
